Goal: Task Accomplishment & Management: Complete application form

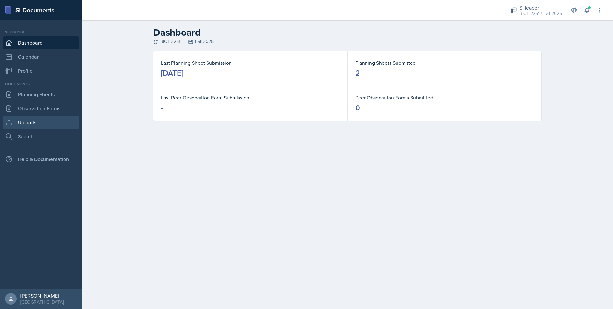
click at [29, 122] on link "Uploads" at bounding box center [41, 122] width 77 height 13
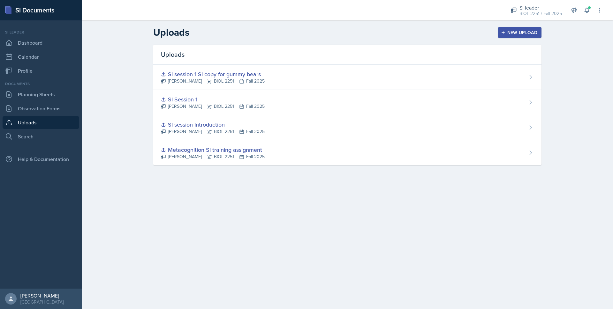
click at [519, 34] on div "New Upload" at bounding box center [519, 32] width 35 height 5
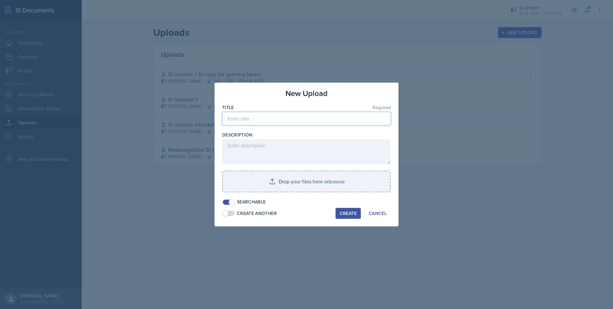
click at [263, 122] on input at bounding box center [306, 118] width 168 height 13
type input "Key for the Guess who game"
click at [297, 184] on input "file" at bounding box center [306, 181] width 167 height 20
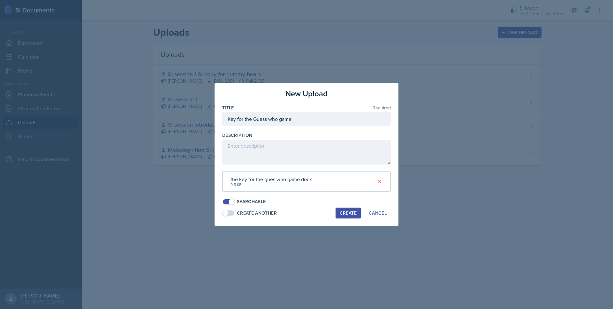
click at [341, 213] on div "Create" at bounding box center [347, 213] width 17 height 5
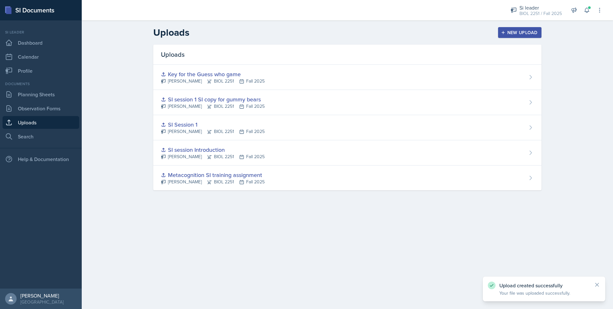
click at [532, 32] on div "New Upload" at bounding box center [519, 32] width 35 height 5
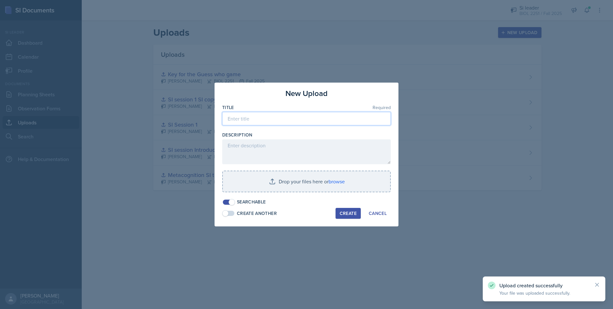
click at [250, 121] on input at bounding box center [306, 118] width 168 height 13
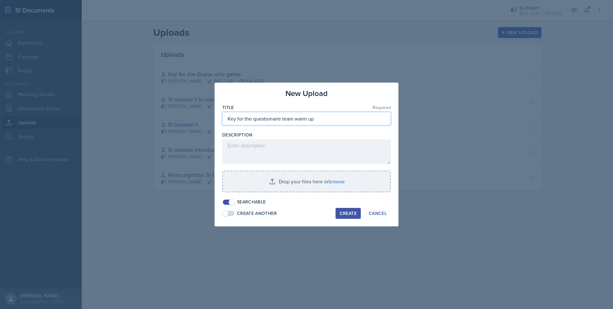
type input "Key for the questionaire team warm up"
click at [317, 178] on input "file" at bounding box center [306, 181] width 167 height 20
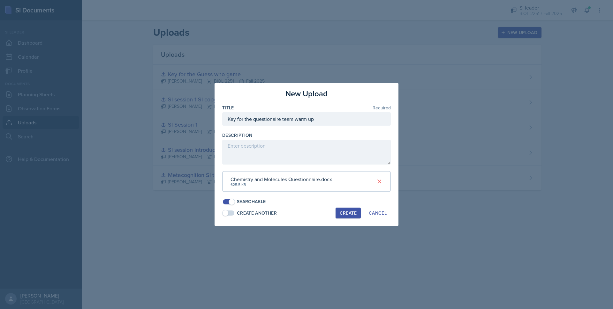
click at [352, 216] on div "Create" at bounding box center [347, 213] width 17 height 5
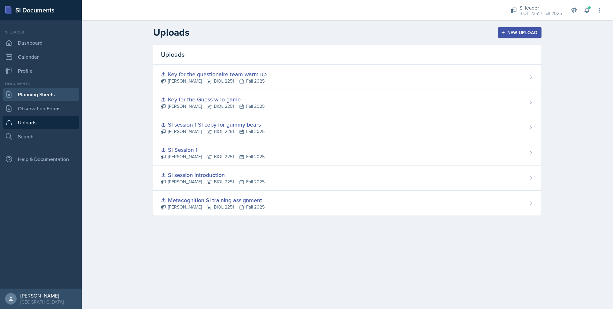
click at [27, 98] on link "Planning Sheets" at bounding box center [41, 94] width 77 height 13
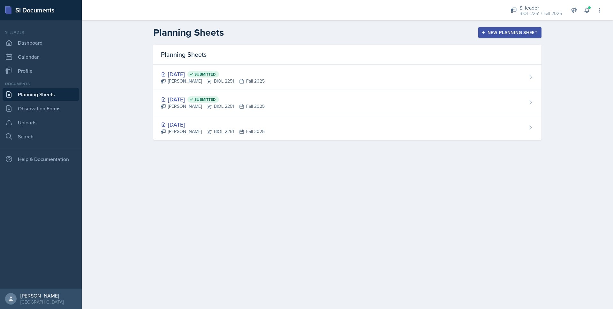
click at [483, 33] on icon "button" at bounding box center [483, 32] width 4 height 4
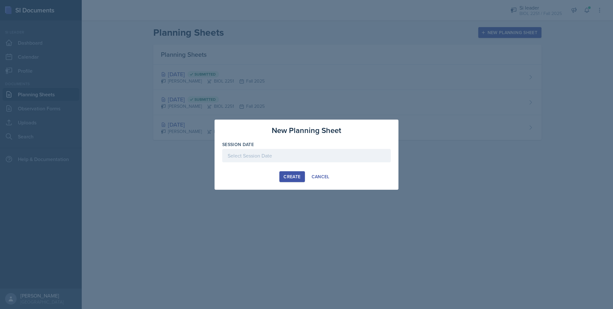
click at [255, 156] on div at bounding box center [306, 155] width 168 height 13
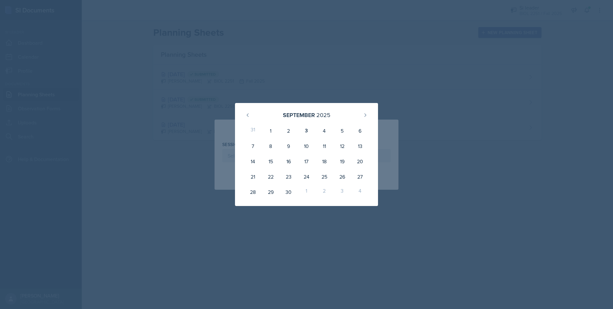
click at [305, 128] on div "3" at bounding box center [306, 130] width 18 height 15
type input "[DATE]"
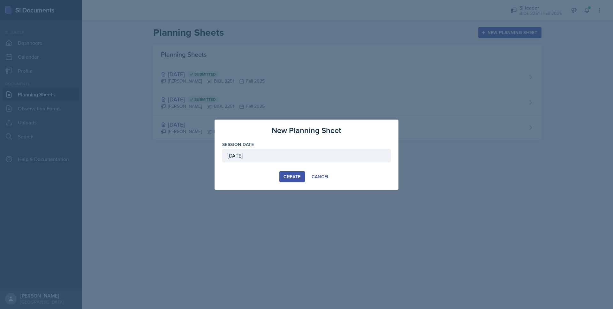
click at [287, 171] on button "Create" at bounding box center [291, 176] width 25 height 11
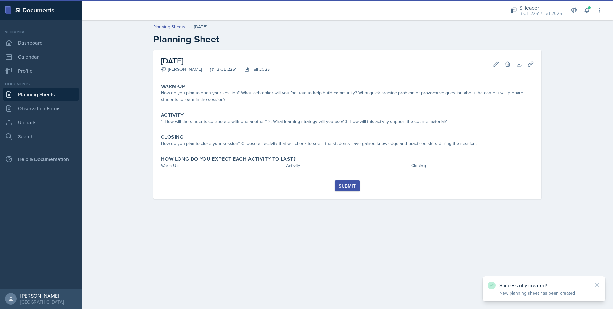
click at [195, 91] on div "How do you plan to open your session? What icebreaker will you facilitate to he…" at bounding box center [347, 96] width 373 height 13
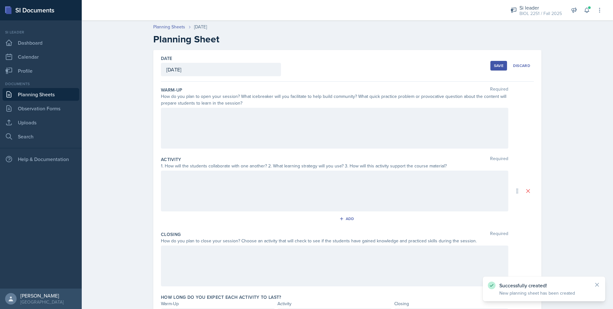
drag, startPoint x: 187, startPoint y: 134, endPoint x: 188, endPoint y: 129, distance: 4.9
click at [187, 133] on div at bounding box center [334, 128] width 347 height 41
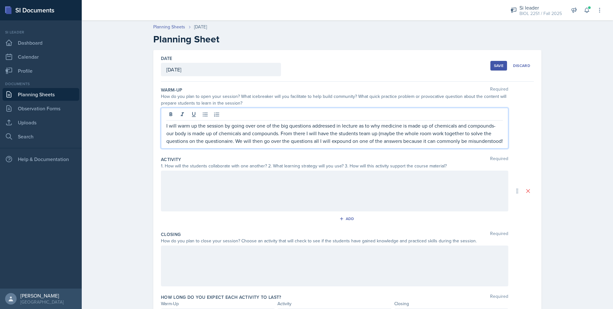
drag, startPoint x: 219, startPoint y: 138, endPoint x: 219, endPoint y: 142, distance: 4.1
click at [219, 141] on p "I will warm up the session by going over one of the big questions addressed in …" at bounding box center [334, 133] width 336 height 23
click at [221, 145] on p "I will warm up the session by going over one of the big questions addressed in …" at bounding box center [334, 133] width 336 height 23
drag, startPoint x: 221, startPoint y: 146, endPoint x: 222, endPoint y: 141, distance: 4.9
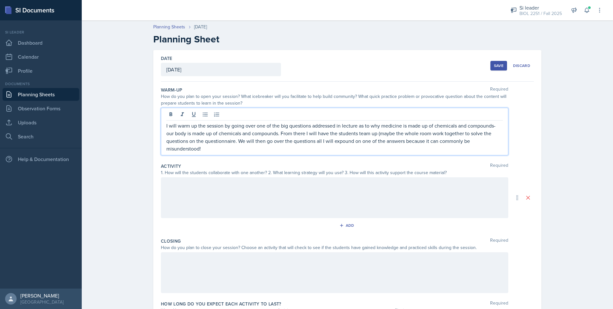
drag, startPoint x: 234, startPoint y: 190, endPoint x: 236, endPoint y: 186, distance: 4.4
click at [236, 187] on div at bounding box center [334, 197] width 347 height 41
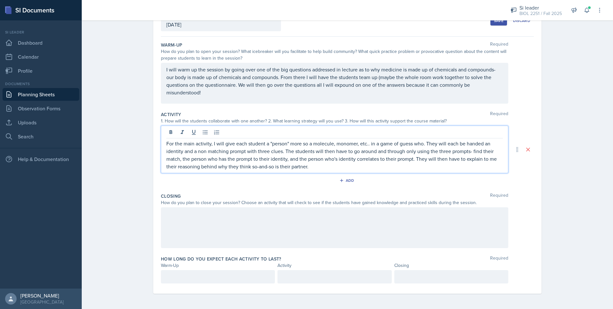
click at [171, 204] on div "How do you plan to close your session? Choose an activity that will check to se…" at bounding box center [334, 202] width 347 height 7
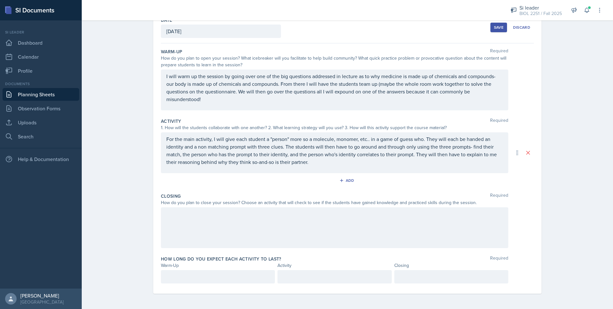
click at [166, 210] on div at bounding box center [334, 227] width 347 height 41
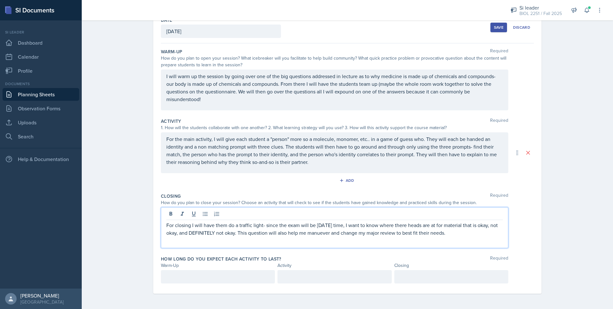
click at [332, 234] on p "For closing I will have them do a traffic light- since the exam will be [DATE] …" at bounding box center [334, 228] width 336 height 15
drag, startPoint x: 323, startPoint y: 230, endPoint x: 327, endPoint y: 240, distance: 11.0
click at [326, 240] on div "For closing I will have them do a traffic light- since the exam will be [DATE] …" at bounding box center [334, 227] width 347 height 41
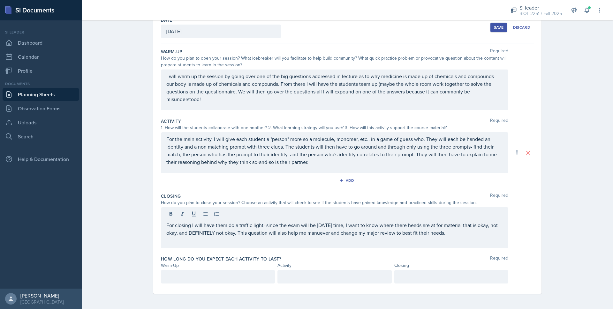
drag, startPoint x: 327, startPoint y: 240, endPoint x: 319, endPoint y: 235, distance: 10.0
drag, startPoint x: 319, startPoint y: 235, endPoint x: 302, endPoint y: 240, distance: 17.6
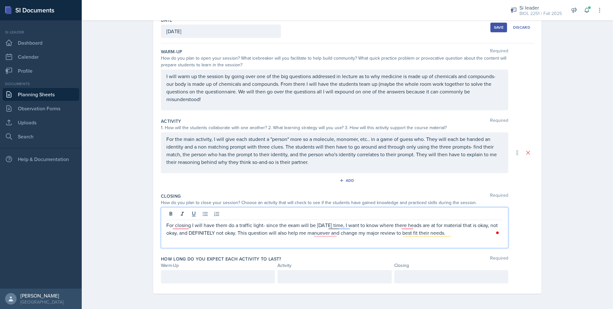
drag, startPoint x: 302, startPoint y: 240, endPoint x: 286, endPoint y: 231, distance: 18.4
click at [286, 231] on p "For closing I will have them do a traffic light- since the exam will be [DATE] …" at bounding box center [334, 228] width 336 height 15
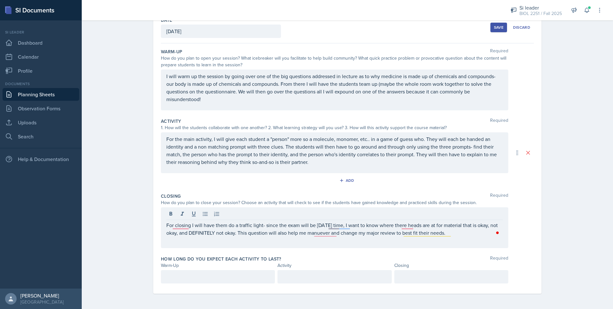
drag, startPoint x: 323, startPoint y: 237, endPoint x: 319, endPoint y: 233, distance: 5.9
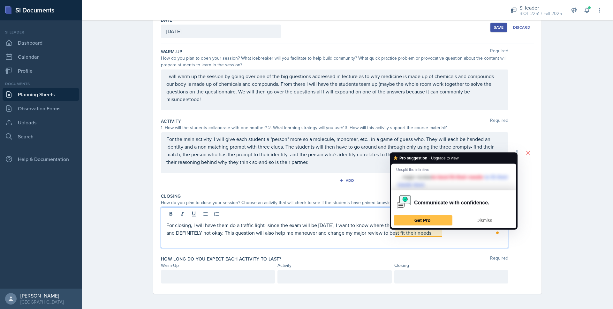
click at [446, 235] on p "For closing, I will have them do a traffic light- since the exam will be [DATE]…" at bounding box center [334, 228] width 336 height 15
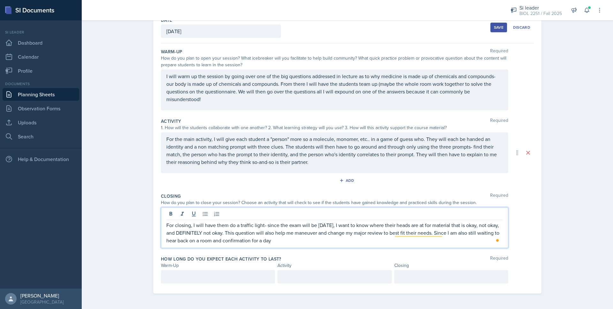
click at [263, 280] on div at bounding box center [218, 276] width 114 height 13
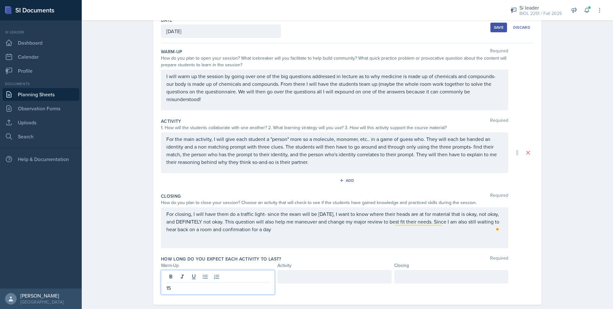
click at [322, 279] on div at bounding box center [334, 276] width 114 height 13
click at [400, 274] on div at bounding box center [451, 276] width 114 height 13
click at [228, 276] on div "15" at bounding box center [218, 276] width 114 height 13
click at [302, 279] on div "40" at bounding box center [334, 276] width 114 height 13
click at [415, 278] on div "10" at bounding box center [451, 276] width 114 height 13
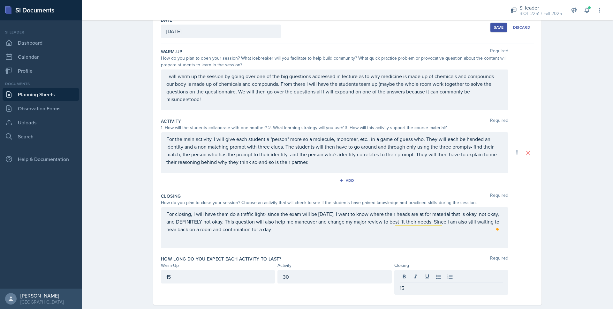
click at [494, 28] on div "Save" at bounding box center [499, 27] width 10 height 5
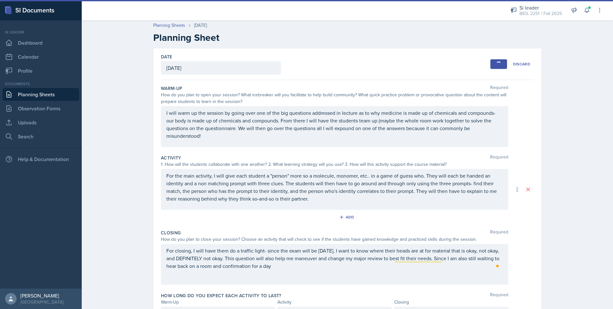
scroll to position [0, 0]
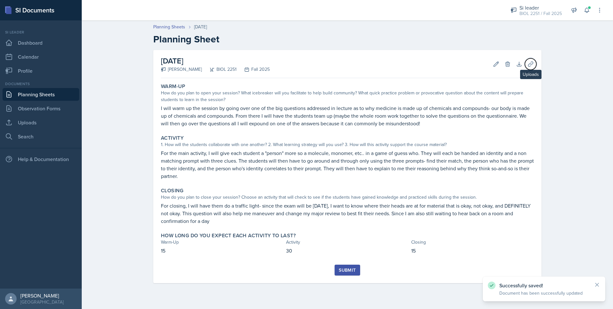
click at [528, 64] on icon at bounding box center [530, 64] width 6 height 6
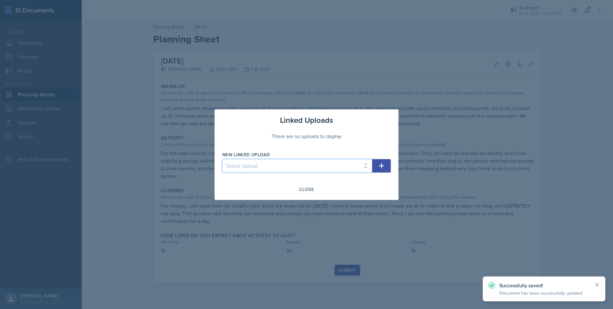
click at [355, 162] on select "Select Upload Metacognition SI training assignment SI session Introduction SI S…" at bounding box center [297, 165] width 150 height 13
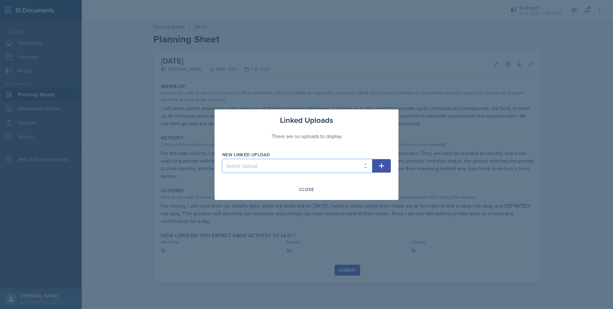
select select "a4c26144-3c71-4064-858c-b7bcbefeffca"
click at [222, 159] on select "Select Upload Metacognition SI training assignment SI session Introduction SI S…" at bounding box center [297, 165] width 150 height 13
click at [309, 189] on div "Close" at bounding box center [306, 189] width 15 height 5
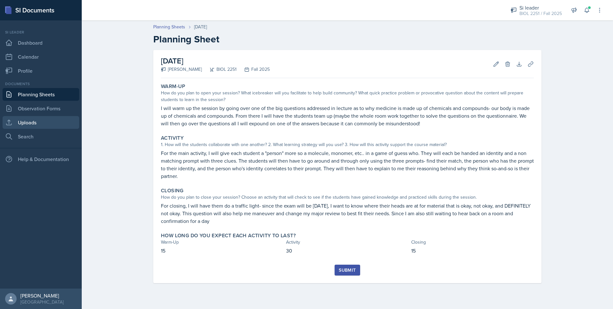
click at [25, 123] on link "Uploads" at bounding box center [41, 122] width 77 height 13
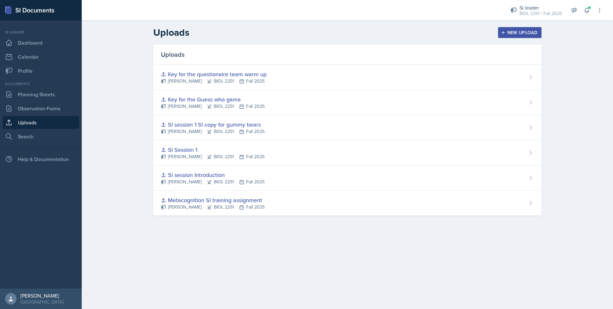
click at [503, 34] on icon "button" at bounding box center [503, 32] width 4 height 4
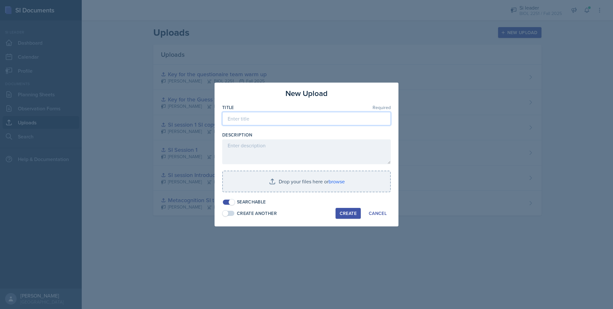
click at [291, 123] on input at bounding box center [306, 118] width 168 height 13
click at [289, 175] on input "file" at bounding box center [306, 181] width 167 height 20
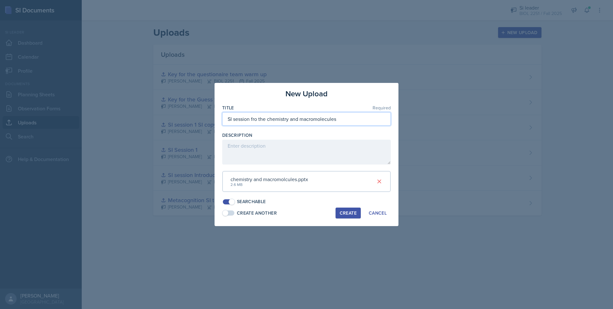
click at [257, 118] on input "SI session fro the chemistry and macromolecules" at bounding box center [306, 118] width 168 height 13
type input "SI session for the chemistry and macromolecules"
click at [341, 215] on div "Create" at bounding box center [347, 213] width 17 height 5
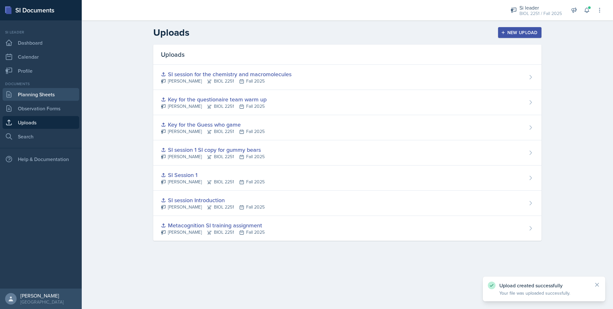
click at [26, 97] on link "Planning Sheets" at bounding box center [41, 94] width 77 height 13
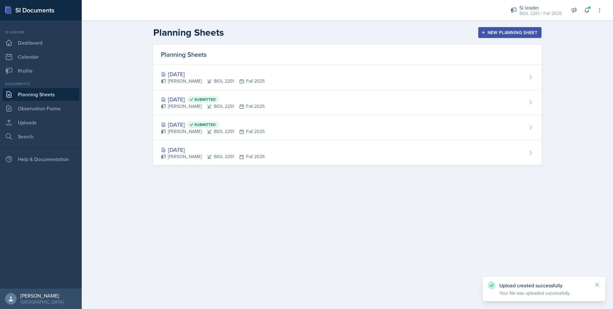
click at [225, 70] on div "[DATE]" at bounding box center [213, 74] width 104 height 9
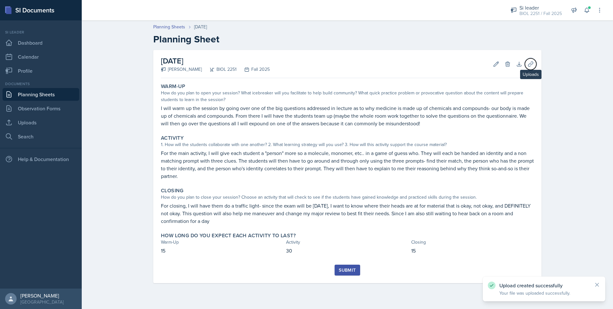
click at [529, 65] on icon at bounding box center [530, 64] width 6 height 6
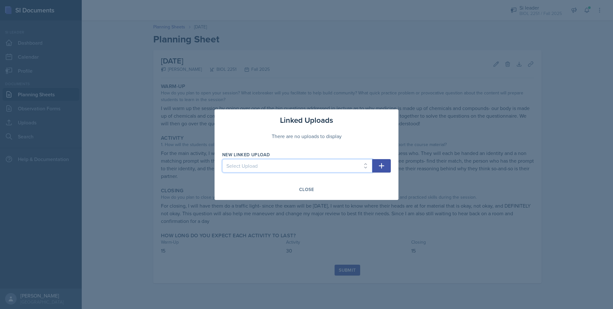
click at [339, 164] on select "Select Upload Metacognition SI training assignment SI session Introduction SI S…" at bounding box center [297, 165] width 150 height 13
select select "a4c26144-3c71-4064-858c-b7bcbefeffca"
click at [222, 159] on select "Select Upload Metacognition SI training assignment SI session Introduction SI S…" at bounding box center [297, 165] width 150 height 13
click at [381, 165] on icon "button" at bounding box center [381, 166] width 8 height 8
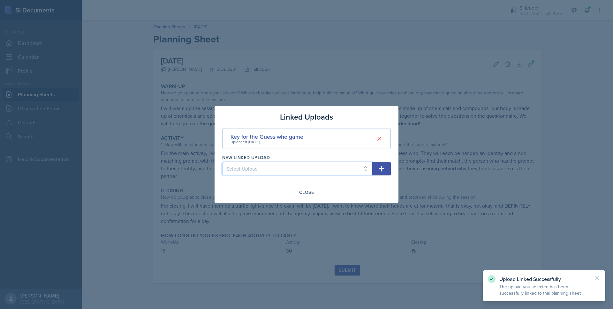
drag, startPoint x: 360, startPoint y: 167, endPoint x: 353, endPoint y: 170, distance: 8.0
click at [360, 167] on select "Select Upload Metacognition SI training assignment SI session Introduction SI S…" at bounding box center [297, 168] width 150 height 13
select select "5e188da3-886a-4525-a3d1-78bd035cc9f1"
click at [222, 162] on select "Select Upload Metacognition SI training assignment SI session Introduction SI S…" at bounding box center [297, 168] width 150 height 13
click at [380, 166] on icon "button" at bounding box center [381, 169] width 8 height 8
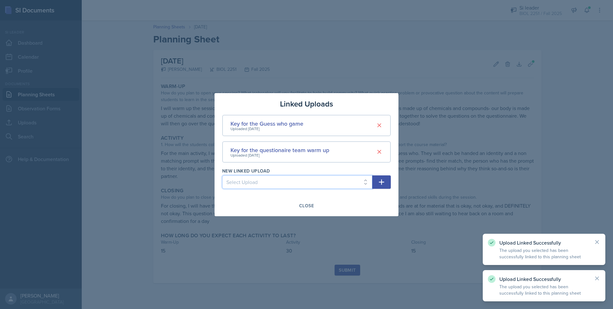
click at [335, 185] on select "Select Upload Metacognition SI training assignment SI session Introduction SI S…" at bounding box center [297, 181] width 150 height 13
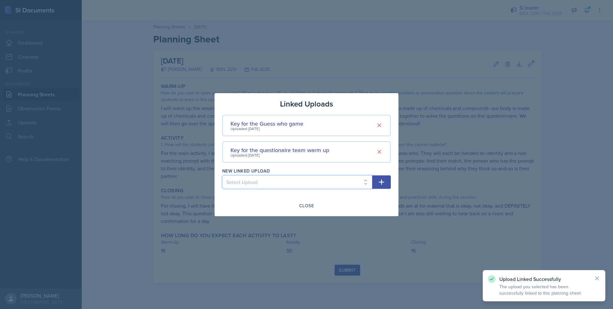
select select "bddbbfef-cd7c-469f-9da2-5c74ed4c56e0"
click at [222, 175] on select "Select Upload Metacognition SI training assignment SI session Introduction SI S…" at bounding box center [297, 181] width 150 height 13
click at [382, 181] on icon "button" at bounding box center [381, 181] width 5 height 5
select select
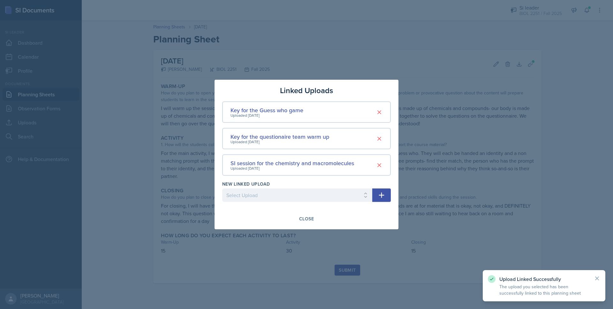
click at [304, 221] on div "Close" at bounding box center [306, 218] width 15 height 5
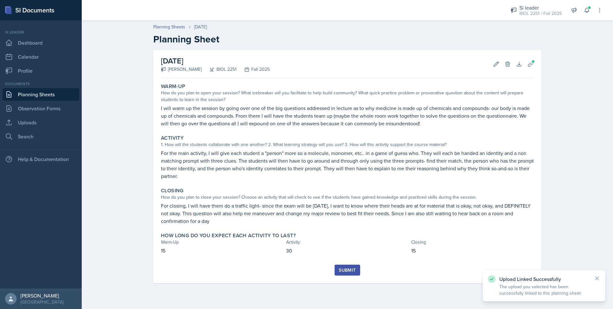
click at [345, 272] on div "Submit" at bounding box center [347, 270] width 17 height 5
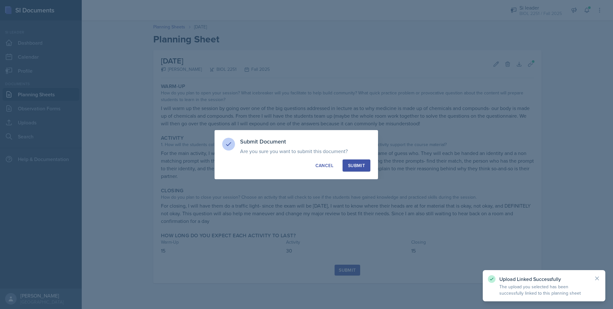
click at [351, 167] on div "Submit" at bounding box center [356, 165] width 17 height 6
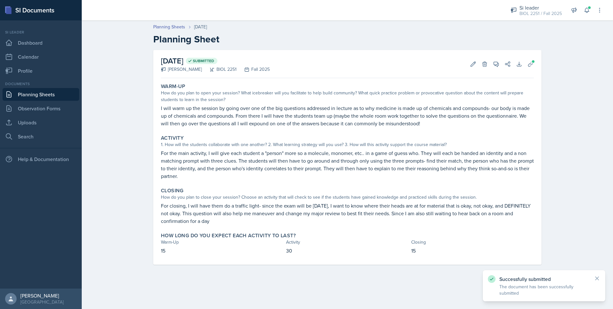
click at [41, 98] on link "Planning Sheets" at bounding box center [41, 94] width 77 height 13
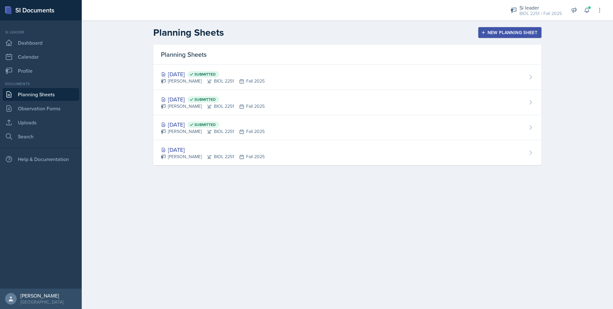
click at [499, 31] on div "New Planning Sheet" at bounding box center [509, 32] width 55 height 5
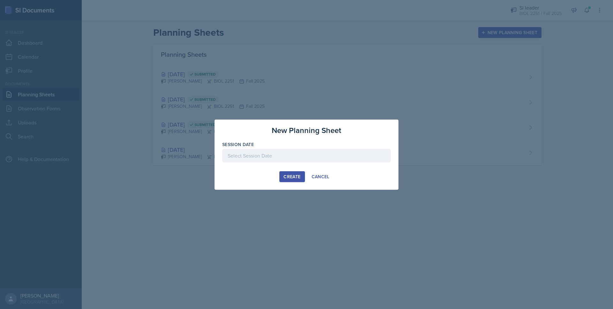
click at [329, 155] on div at bounding box center [306, 155] width 168 height 13
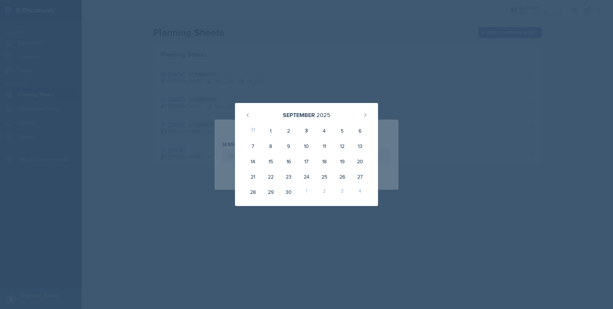
click at [324, 130] on div "4" at bounding box center [324, 130] width 18 height 15
type input "[DATE]"
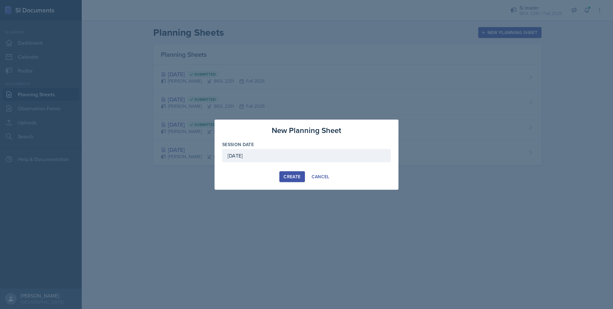
click at [285, 174] on div "Create" at bounding box center [291, 176] width 17 height 5
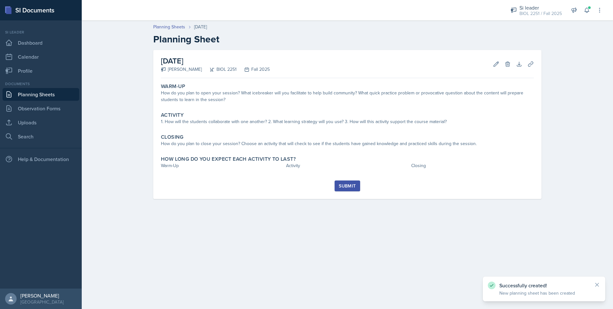
click at [213, 103] on div "How do you plan to open your session? What icebreaker will you facilitate to he…" at bounding box center [347, 96] width 373 height 13
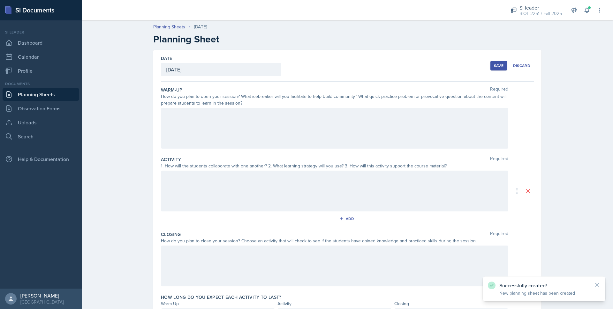
click at [217, 123] on div at bounding box center [334, 128] width 347 height 41
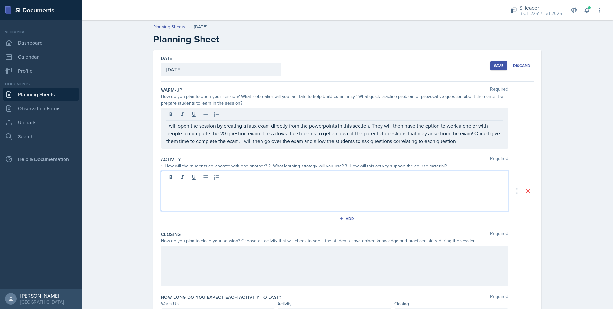
click at [354, 175] on div at bounding box center [334, 191] width 347 height 41
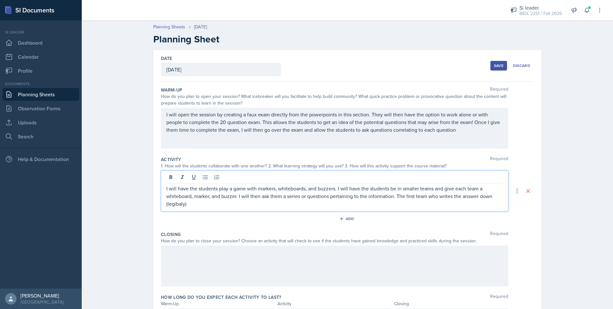
click at [178, 206] on p "I will have the students play a game with markers, whiteboards, and buzzers. I …" at bounding box center [334, 196] width 336 height 23
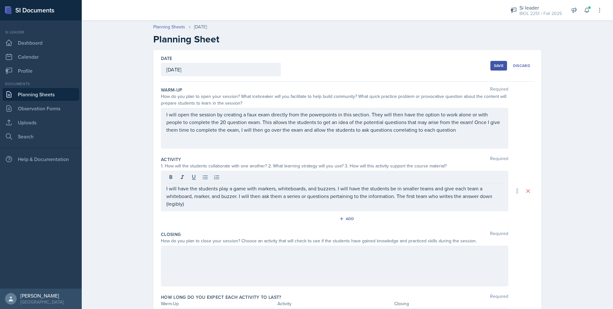
click at [190, 211] on div "I will have the students play a game with markers, whiteboards, and buzzers. I …" at bounding box center [334, 191] width 347 height 41
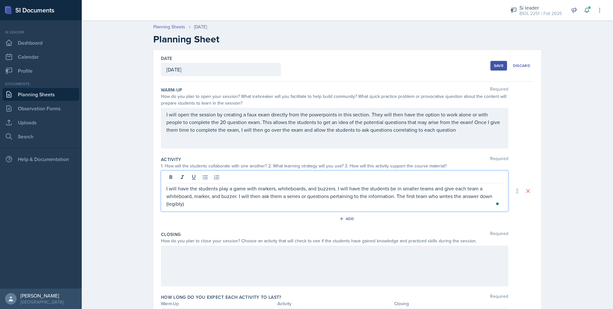
click at [190, 205] on p "I will have the students play a game with markers, whiteboards, and buzzers. I …" at bounding box center [334, 196] width 336 height 23
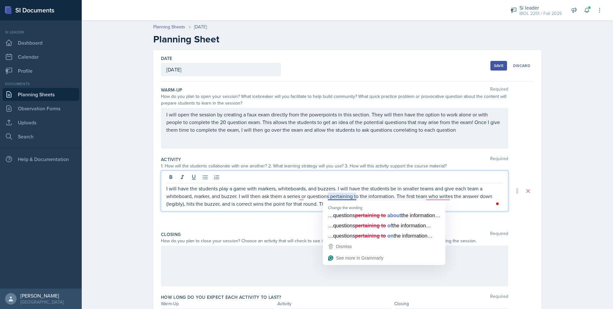
click at [340, 196] on p "I will have the students play a game with markers, whiteboards, and buzzers. I …" at bounding box center [334, 196] width 336 height 23
click at [315, 195] on p "I will have the students play a game with markers, whiteboards, and buzzers. I …" at bounding box center [334, 196] width 336 height 23
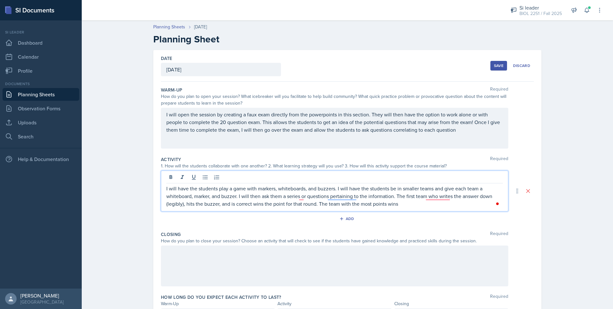
click at [396, 205] on p "I will have the students play a game with markers, whiteboards, and buzzers. I …" at bounding box center [334, 196] width 336 height 23
click at [244, 257] on div at bounding box center [334, 266] width 347 height 41
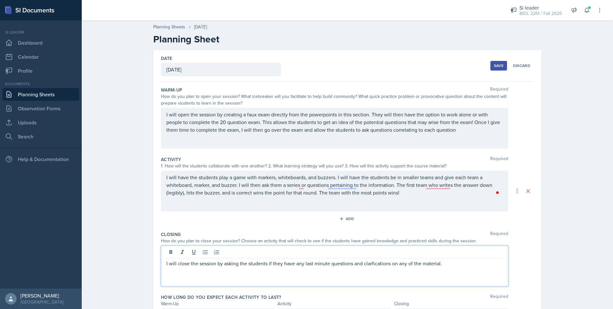
click at [374, 266] on p "I will close the session by asking the students if they have any last minute qu…" at bounding box center [334, 264] width 336 height 8
click at [444, 264] on p "I will close the session by asking the students if they have any last minute qu…" at bounding box center [334, 264] width 336 height 8
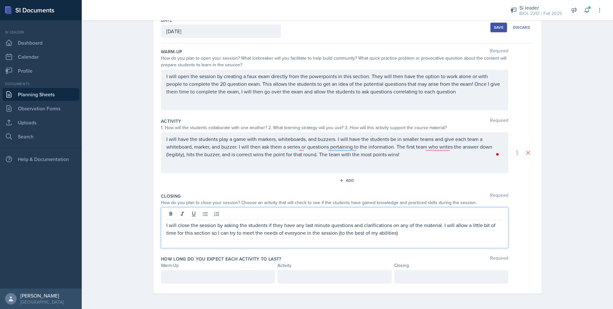
scroll to position [49, 0]
click at [247, 276] on p at bounding box center [217, 277] width 103 height 8
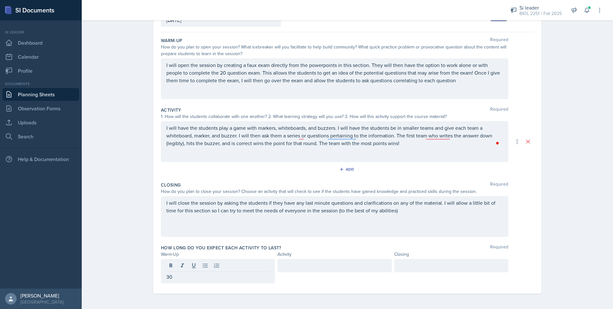
click at [292, 270] on div at bounding box center [334, 265] width 114 height 13
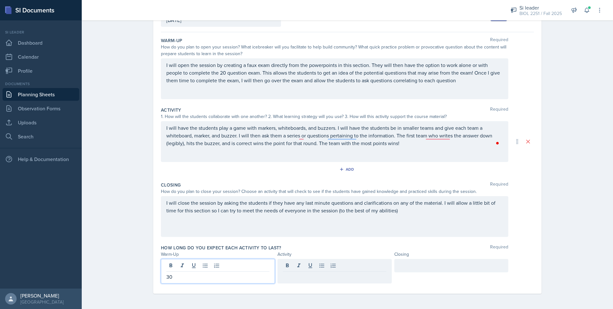
click at [249, 265] on div "30" at bounding box center [218, 271] width 114 height 25
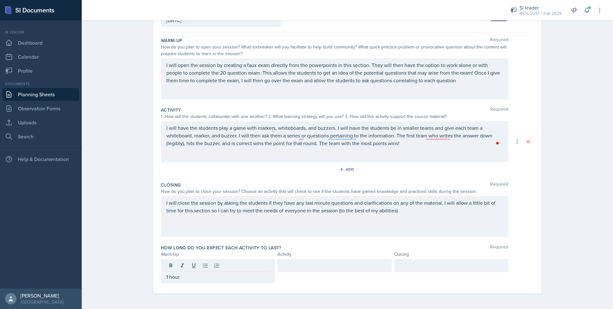
click at [298, 271] on div at bounding box center [334, 265] width 114 height 13
click at [411, 267] on div at bounding box center [451, 265] width 114 height 13
click at [589, 163] on div "Planning Sheets [DATE] Planning Sheet Date [DATE] [DATE] 31 1 2 3 4 5 6 7 8 9 1…" at bounding box center [347, 138] width 531 height 341
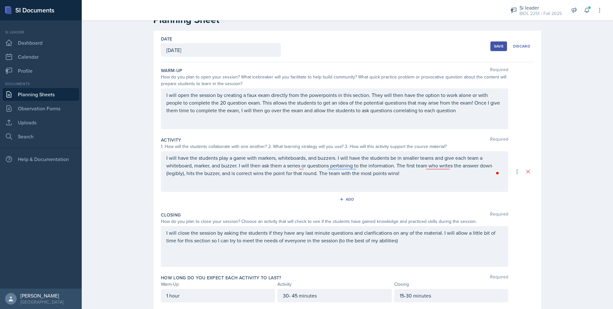
scroll to position [0, 0]
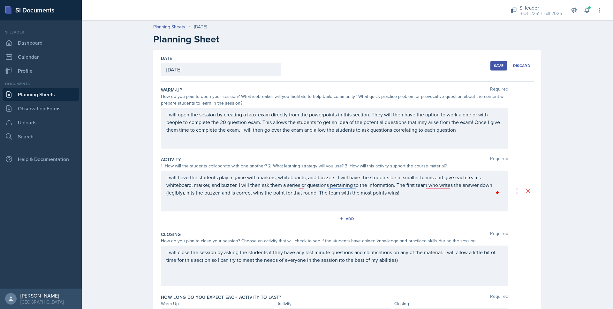
click at [496, 65] on div "Save" at bounding box center [499, 65] width 10 height 5
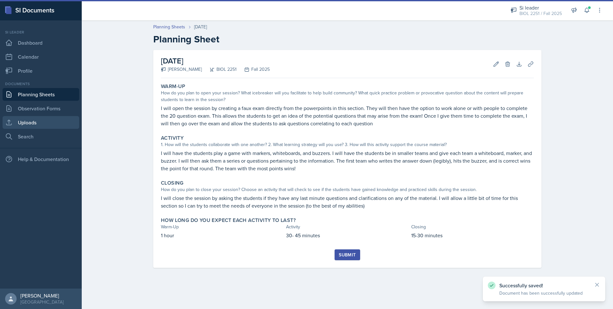
click at [33, 123] on link "Uploads" at bounding box center [41, 122] width 77 height 13
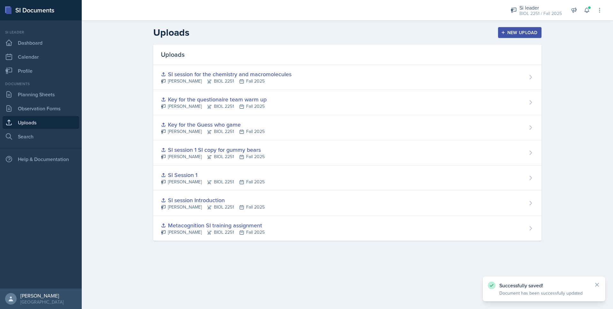
click at [516, 33] on div "New Upload" at bounding box center [519, 32] width 35 height 5
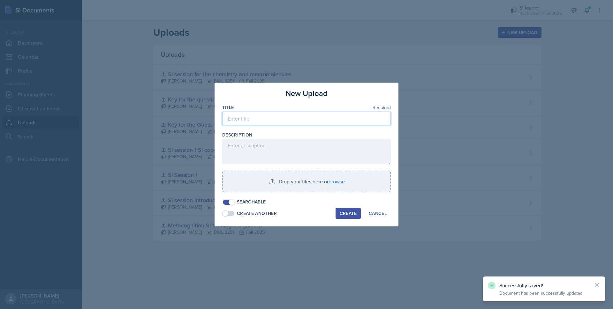
click at [302, 120] on input at bounding box center [306, 118] width 168 height 13
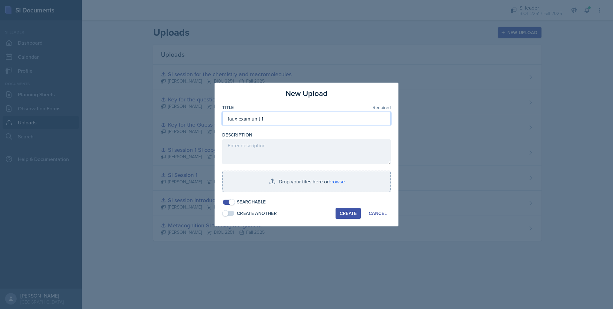
type input "faux exam unit 1"
click at [287, 190] on input "file" at bounding box center [306, 181] width 167 height 20
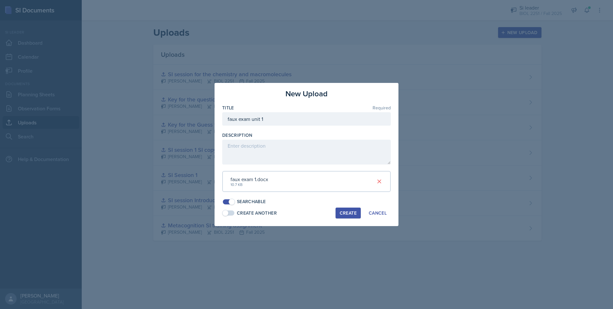
click at [343, 211] on div "Create" at bounding box center [347, 213] width 17 height 5
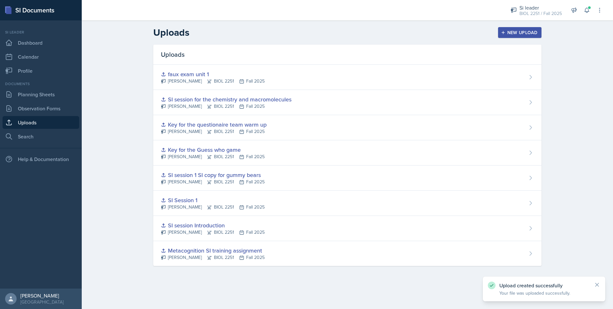
click at [509, 31] on div "New Upload" at bounding box center [519, 32] width 35 height 5
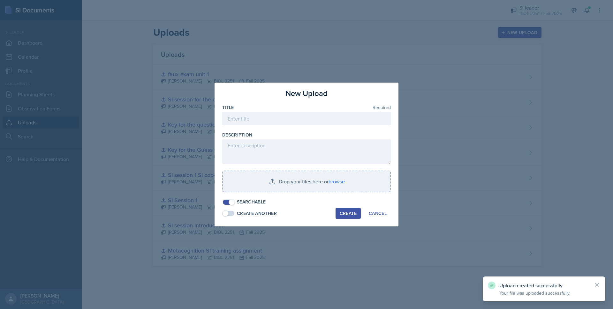
click at [498, 27] on button "New Upload" at bounding box center [520, 32] width 44 height 11
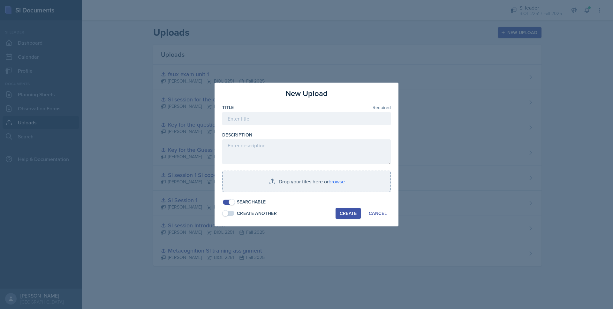
click at [498, 27] on button "New Upload" at bounding box center [520, 32] width 44 height 11
click at [353, 118] on input at bounding box center [306, 118] width 168 height 13
type input "faux exam 1 si copy"
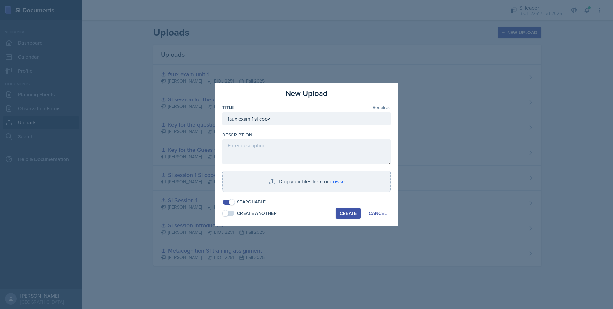
click at [331, 184] on input "file" at bounding box center [306, 181] width 167 height 20
click at [344, 212] on div "Create" at bounding box center [347, 213] width 17 height 5
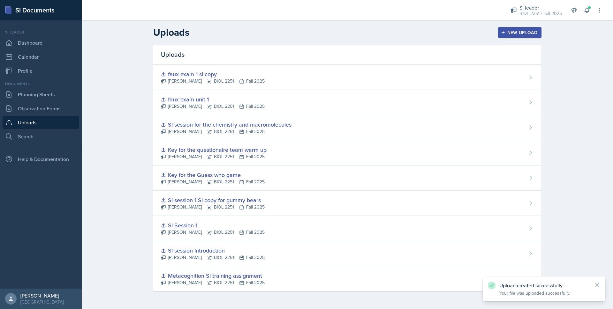
click at [506, 34] on div "New Upload" at bounding box center [519, 32] width 35 height 5
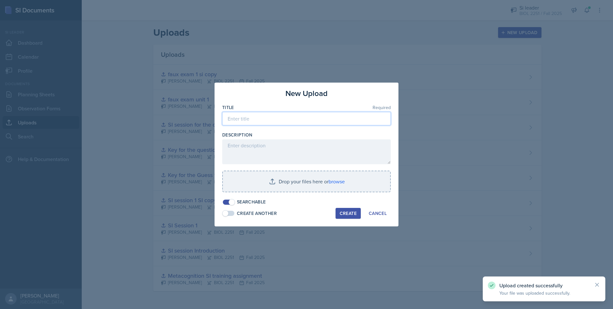
click at [282, 116] on input at bounding box center [306, 118] width 168 height 13
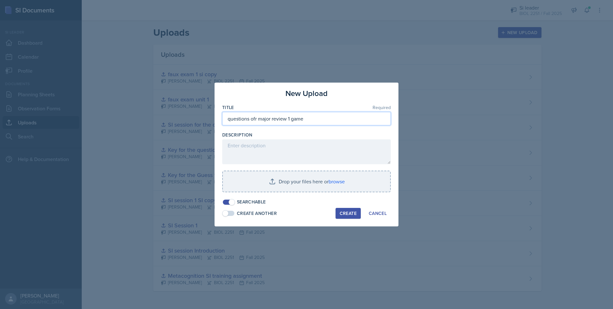
type input "questions ofr major review 1 game"
click at [347, 215] on div "Create" at bounding box center [347, 213] width 17 height 5
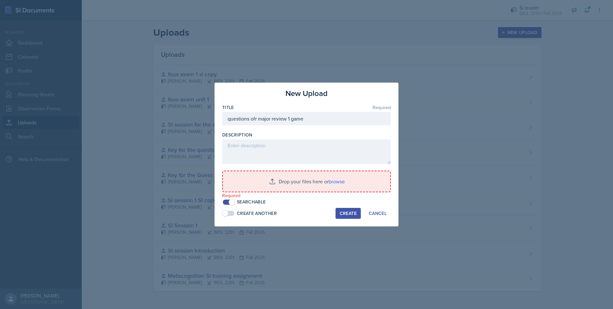
click at [293, 183] on input "file" at bounding box center [306, 181] width 167 height 20
click at [376, 211] on div "Cancel" at bounding box center [377, 213] width 18 height 5
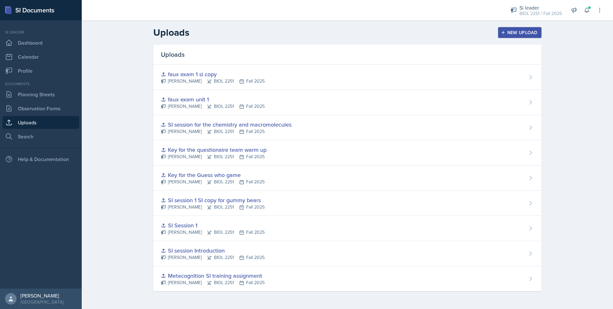
click at [506, 35] on button "New Upload" at bounding box center [520, 32] width 44 height 11
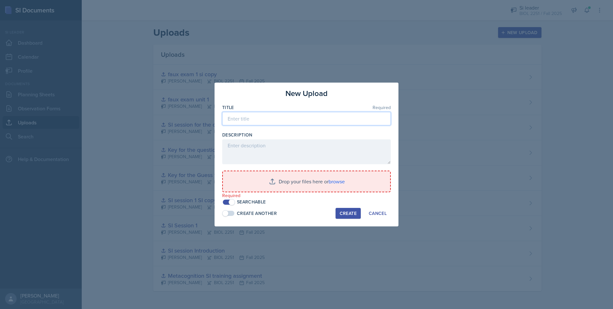
click at [272, 120] on input at bounding box center [306, 118] width 168 height 13
click at [257, 183] on input "file" at bounding box center [306, 181] width 167 height 20
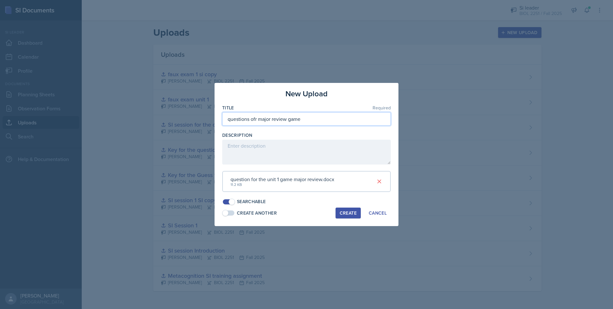
click at [255, 119] on input "questions ofr major review game" at bounding box center [306, 118] width 168 height 13
type input "questions for major review game"
click at [340, 213] on div "Create" at bounding box center [347, 213] width 17 height 5
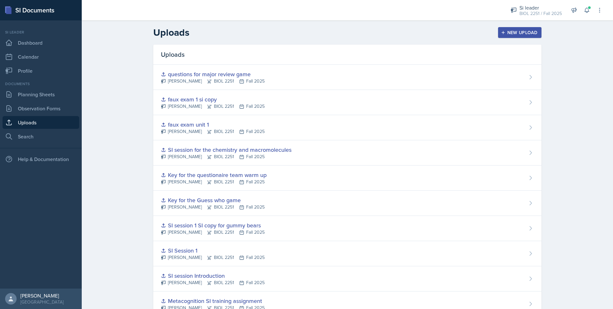
click at [502, 31] on icon "button" at bounding box center [503, 32] width 4 height 4
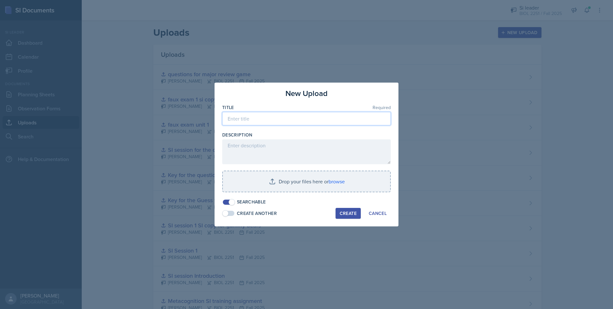
click at [291, 120] on input at bounding box center [306, 118] width 168 height 13
type input "major review 1"
click at [270, 180] on input "file" at bounding box center [306, 181] width 167 height 20
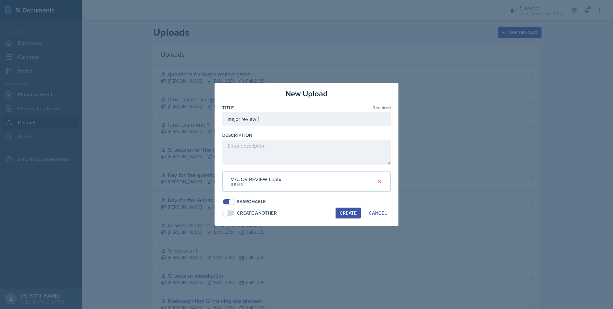
click at [348, 209] on button "Create" at bounding box center [347, 213] width 25 height 11
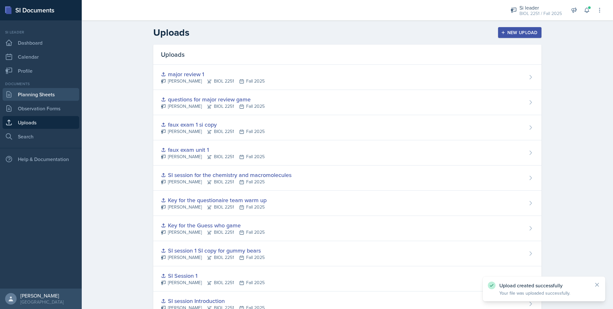
click at [33, 91] on link "Planning Sheets" at bounding box center [41, 94] width 77 height 13
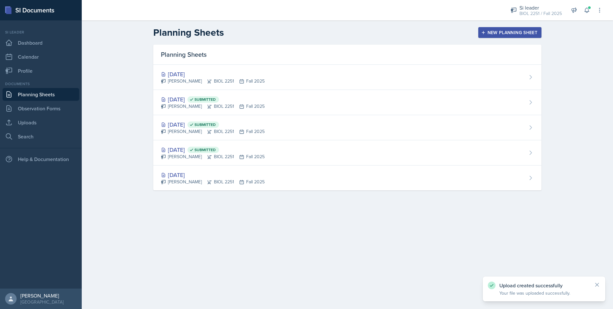
click at [195, 80] on div "[PERSON_NAME] BIOL 2251 Fall 2025" at bounding box center [213, 81] width 104 height 7
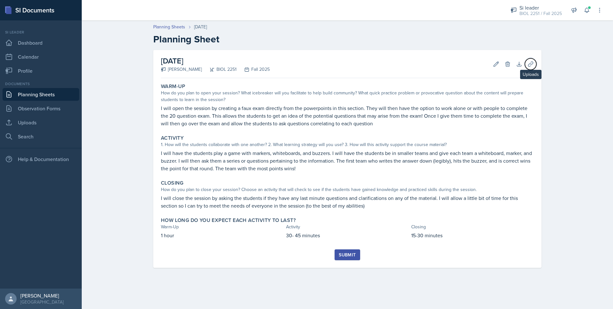
click at [526, 66] on button "Uploads" at bounding box center [530, 63] width 11 height 11
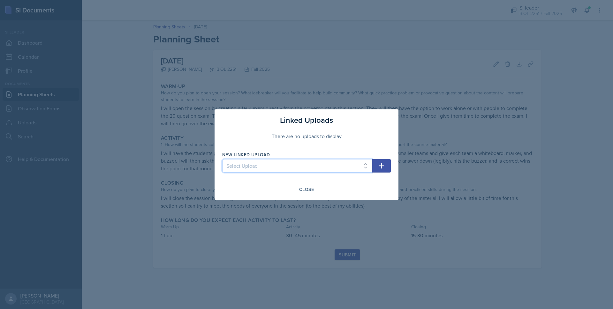
click at [309, 162] on select "Select Upload Metacognition SI training assignment SI session Introduction SI S…" at bounding box center [297, 165] width 150 height 13
select select "24e05e75-3da8-4c03-b661-d96d6ce1c1d0"
click at [222, 159] on select "Select Upload Metacognition SI training assignment SI session Introduction SI S…" at bounding box center [297, 165] width 150 height 13
click at [385, 167] on button "button" at bounding box center [381, 165] width 19 height 13
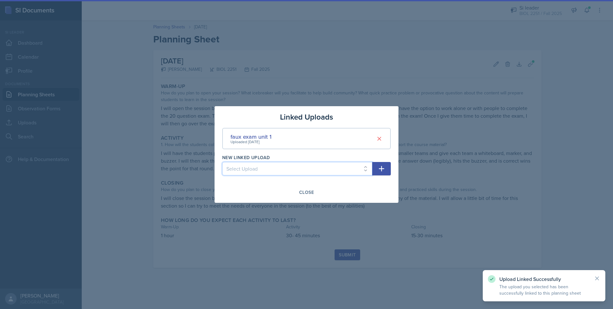
click at [359, 168] on select "Select Upload Metacognition SI training assignment SI session Introduction SI S…" at bounding box center [297, 168] width 150 height 13
select select "1d6e0017-7350-41e2-baa9-713b55004c07"
click at [222, 162] on select "Select Upload Metacognition SI training assignment SI session Introduction SI S…" at bounding box center [297, 168] width 150 height 13
click at [383, 169] on icon "button" at bounding box center [381, 168] width 5 height 5
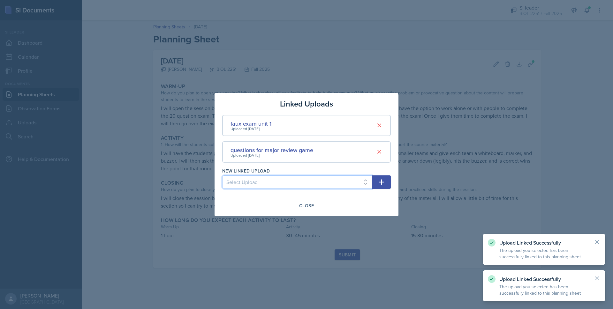
click at [359, 187] on select "Select Upload Metacognition SI training assignment SI session Introduction SI S…" at bounding box center [297, 181] width 150 height 13
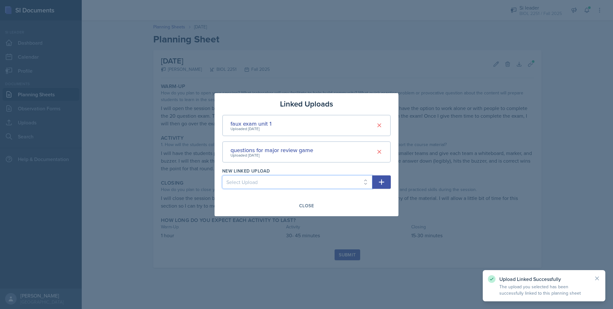
select select "57d20d39-487a-44ab-b03c-3f612bdcc220"
click at [222, 175] on select "Select Upload Metacognition SI training assignment SI session Introduction SI S…" at bounding box center [297, 181] width 150 height 13
drag, startPoint x: 384, startPoint y: 182, endPoint x: 380, endPoint y: 183, distance: 4.6
click at [384, 182] on icon "button" at bounding box center [381, 182] width 8 height 8
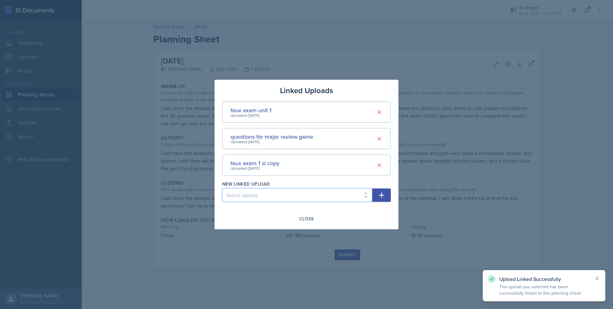
click at [345, 196] on select "Select Upload Metacognition SI training assignment SI session Introduction SI S…" at bounding box center [297, 195] width 150 height 13
select select "1c540680-d3db-41d6-a1d2-93c02ee21860"
click at [222, 189] on select "Select Upload Metacognition SI training assignment SI session Introduction SI S…" at bounding box center [297, 195] width 150 height 13
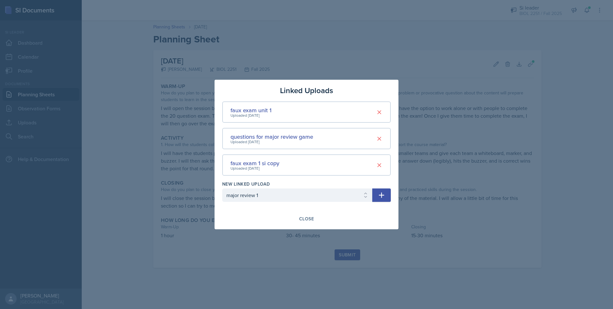
click at [380, 192] on icon "button" at bounding box center [381, 195] width 8 height 8
select select
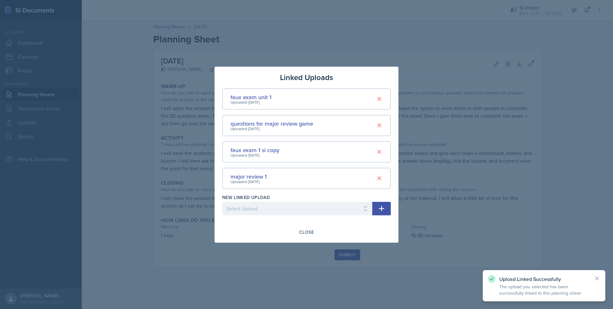
click at [296, 231] on button "Close" at bounding box center [306, 232] width 23 height 11
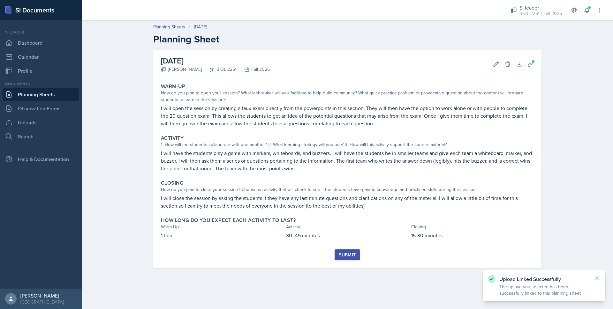
click at [344, 253] on div "Submit" at bounding box center [347, 254] width 17 height 5
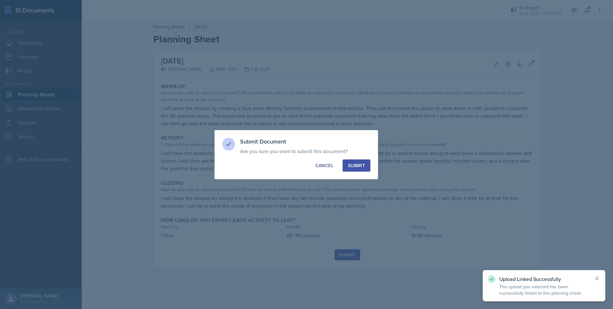
click at [356, 170] on button "Submit" at bounding box center [356, 166] width 28 height 12
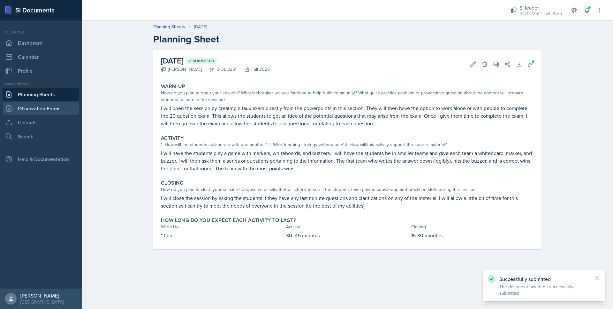
click at [42, 105] on link "Observation Forms" at bounding box center [41, 108] width 77 height 13
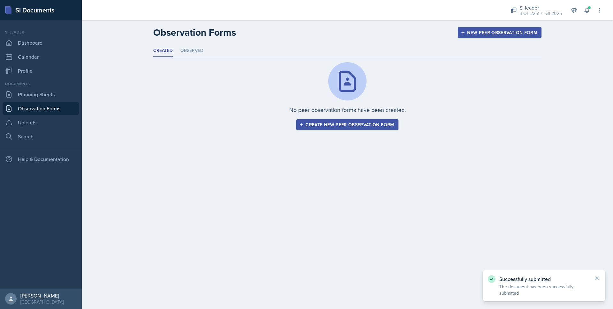
click at [37, 101] on div "Documents Planning Sheets Observation Forms Uploads Search" at bounding box center [41, 112] width 77 height 62
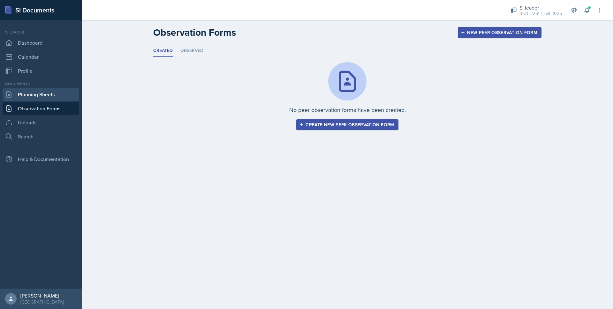
click at [38, 93] on link "Planning Sheets" at bounding box center [41, 94] width 77 height 13
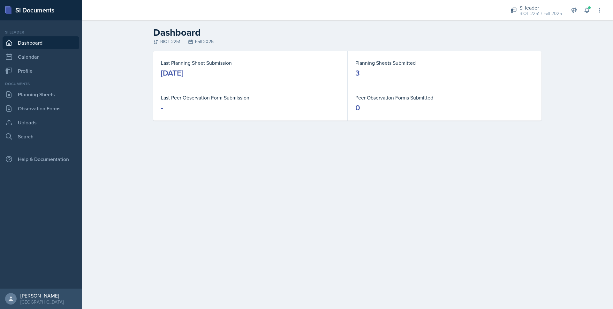
drag, startPoint x: 523, startPoint y: 11, endPoint x: 520, endPoint y: 19, distance: 9.4
click at [523, 11] on div "BIOL 2251 / Fall 2025" at bounding box center [540, 13] width 42 height 7
click at [517, 37] on button "Si leader BIOL 2252 / Spring 2025" at bounding box center [534, 32] width 61 height 18
click at [385, 77] on dd "22" at bounding box center [444, 73] width 178 height 10
click at [371, 75] on dd "22" at bounding box center [444, 73] width 178 height 10
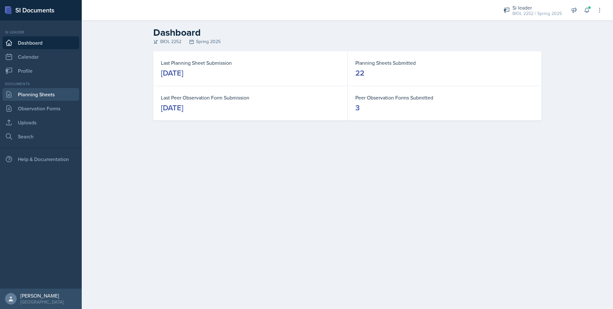
click at [43, 93] on link "Planning Sheets" at bounding box center [41, 94] width 77 height 13
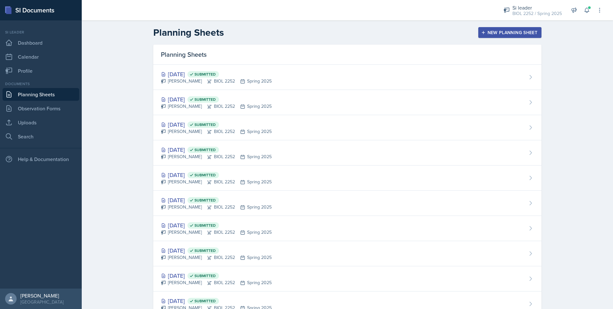
click at [182, 170] on div "Apr 10th, 2025 Submitted Rhema Arnold BIOL 2252 Spring 2025" at bounding box center [347, 178] width 388 height 25
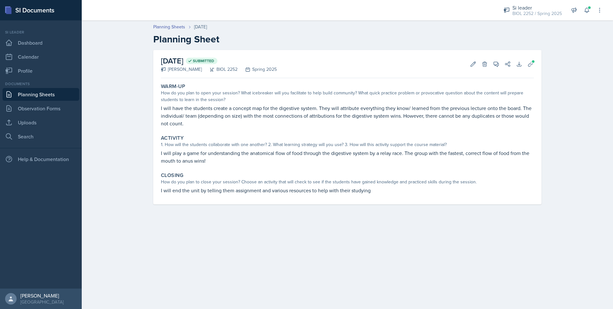
click at [24, 97] on link "Planning Sheets" at bounding box center [41, 94] width 77 height 13
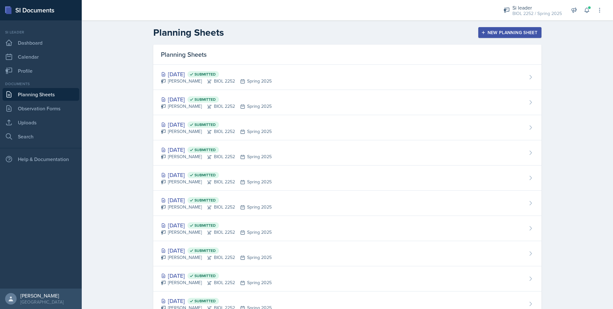
click at [174, 137] on div "Apr 24th, 2025 Submitted Rhema Arnold BIOL 2252 Spring 2025" at bounding box center [347, 127] width 388 height 25
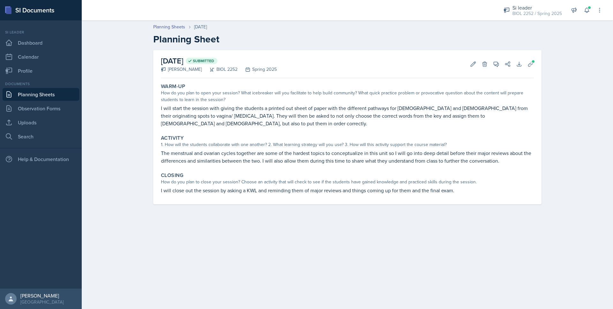
click at [32, 96] on link "Planning Sheets" at bounding box center [41, 94] width 77 height 13
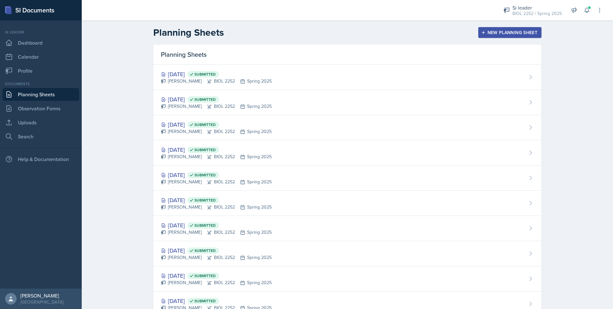
click at [178, 110] on div "Apr 25th, 2025 Submitted Rhema Arnold BIOL 2252 Spring 2025" at bounding box center [347, 102] width 388 height 25
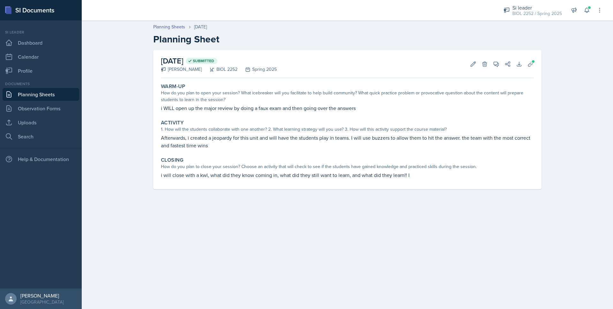
click at [31, 92] on link "Planning Sheets" at bounding box center [41, 94] width 77 height 13
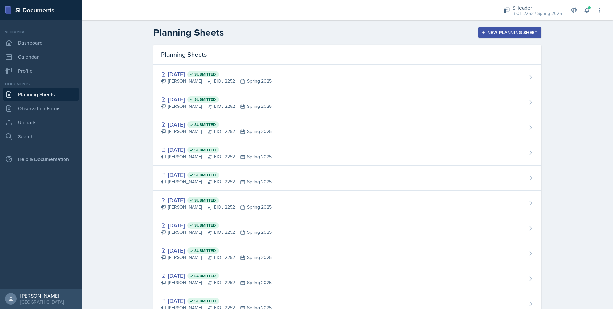
click at [173, 82] on div "Rhema Arnold BIOL 2252 Spring 2025" at bounding box center [216, 81] width 111 height 7
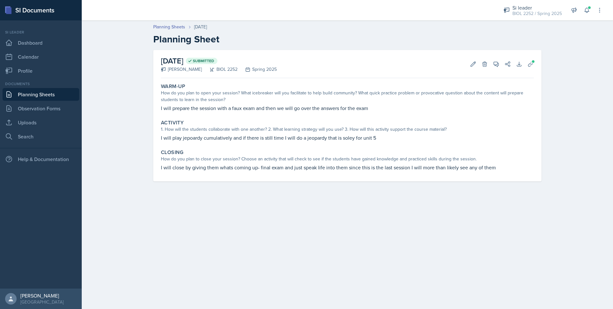
click at [39, 96] on link "Planning Sheets" at bounding box center [41, 94] width 77 height 13
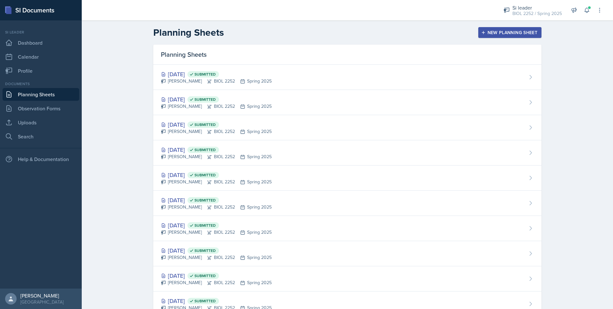
click at [178, 200] on div "Apr 7th, 2025 Submitted" at bounding box center [216, 200] width 111 height 9
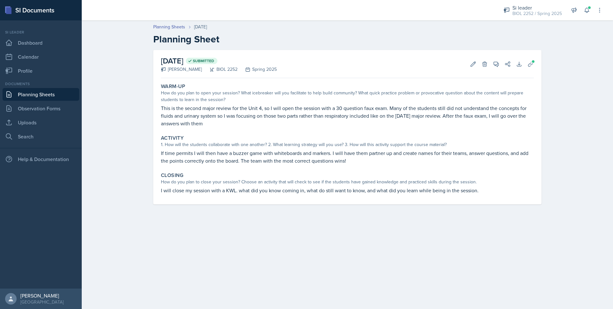
click at [63, 93] on link "Planning Sheets" at bounding box center [41, 94] width 77 height 13
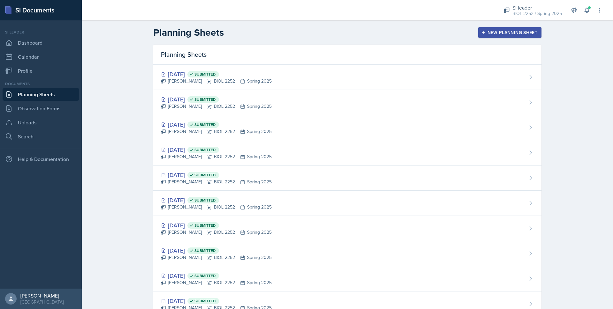
click at [182, 178] on div "Apr 10th, 2025 Submitted" at bounding box center [216, 175] width 111 height 9
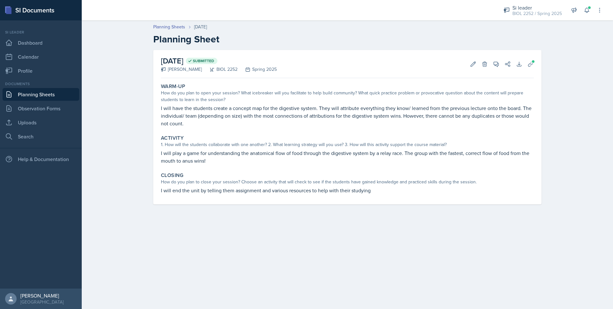
click at [47, 92] on link "Planning Sheets" at bounding box center [41, 94] width 77 height 13
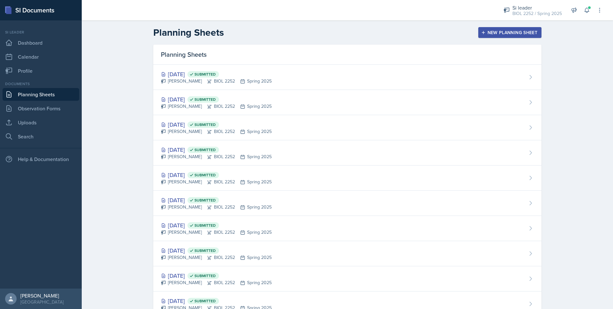
click at [191, 205] on div "Rhema Arnold BIOL 2252 Spring 2025" at bounding box center [216, 207] width 111 height 7
